Goal: Transaction & Acquisition: Obtain resource

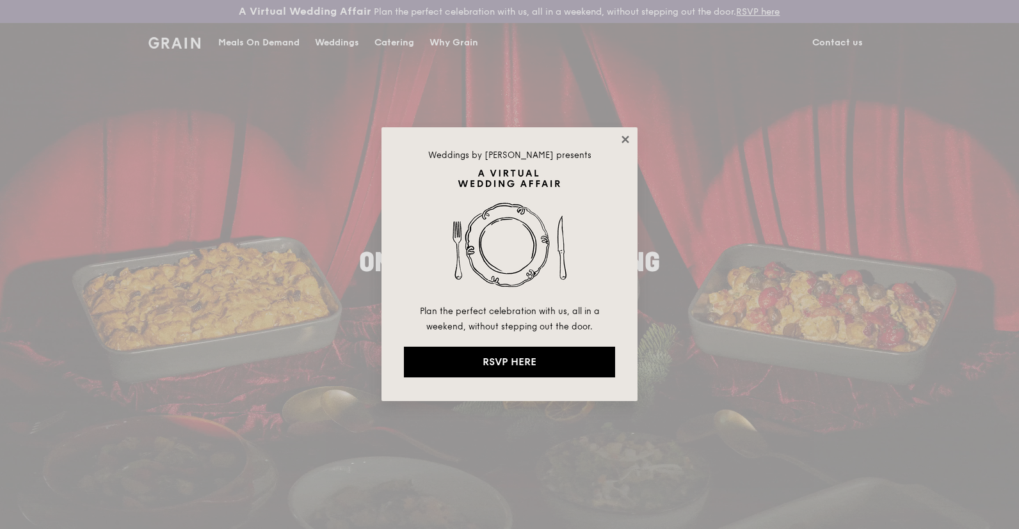
click at [624, 138] on icon at bounding box center [624, 139] width 7 height 7
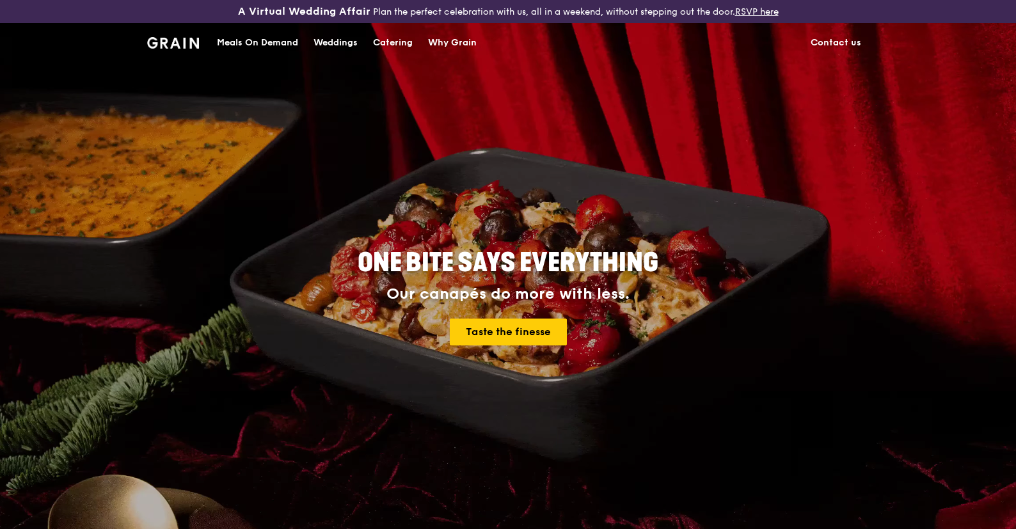
click at [397, 42] on div "Catering" at bounding box center [393, 43] width 40 height 38
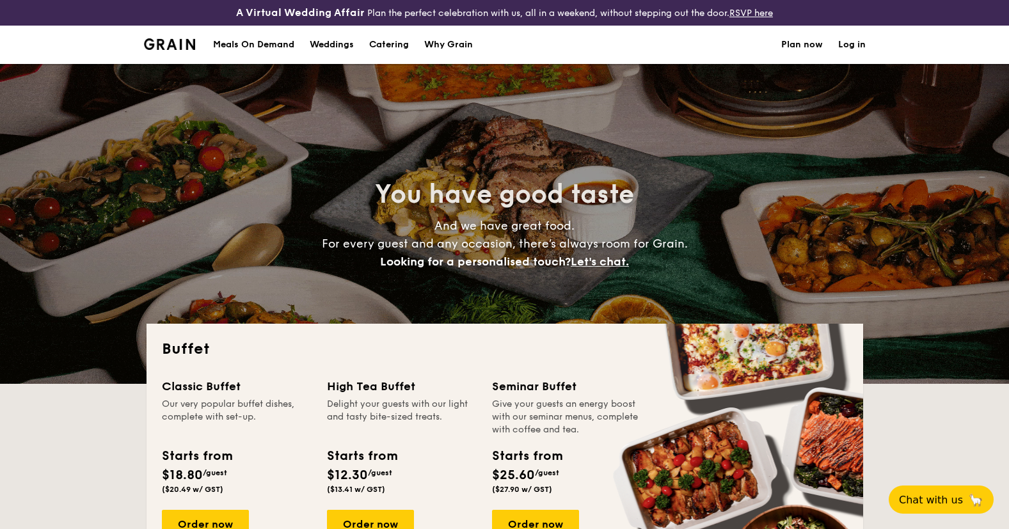
select select
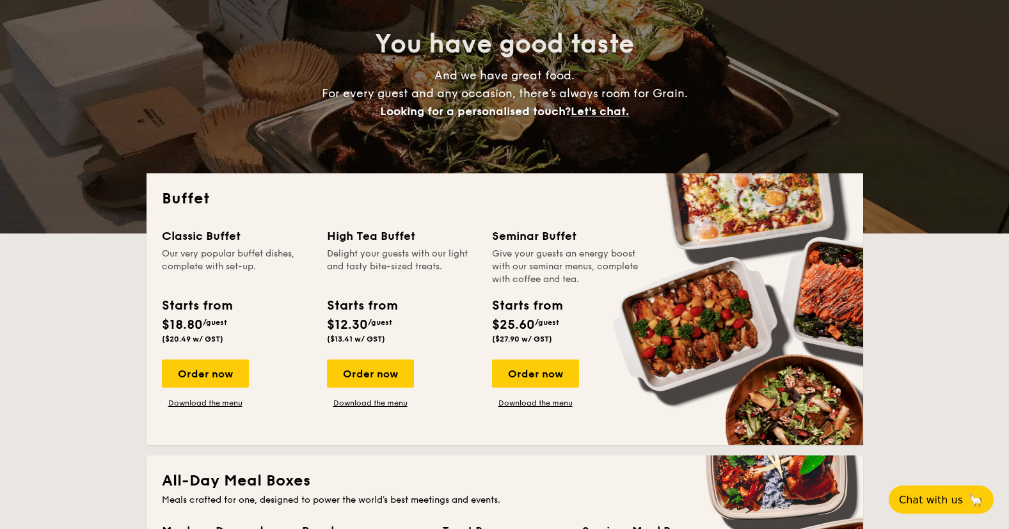
scroll to position [165, 0]
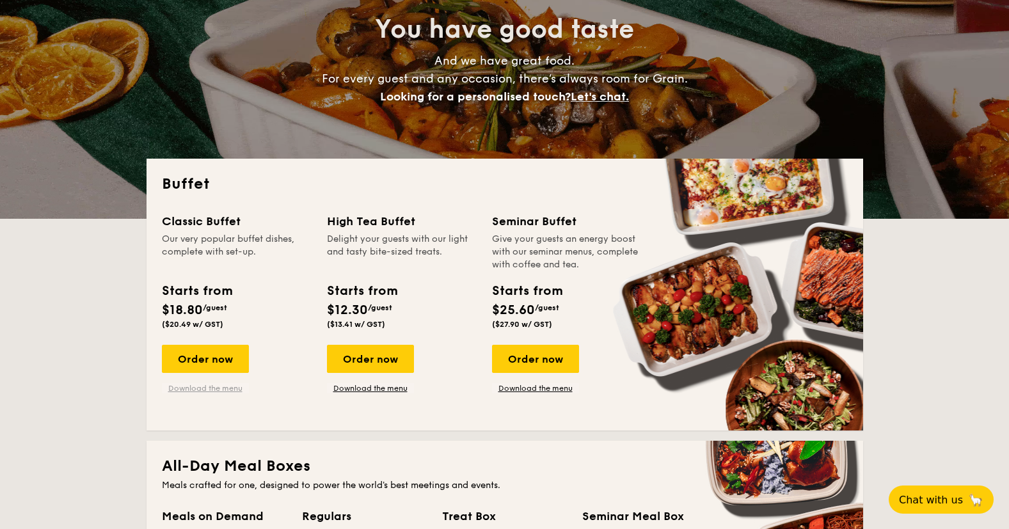
click at [204, 387] on link "Download the menu" at bounding box center [205, 388] width 87 height 10
